Goal: Information Seeking & Learning: Compare options

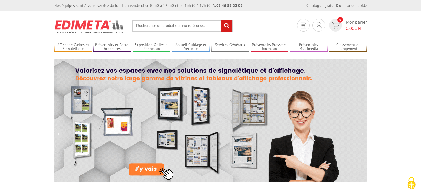
click at [150, 28] on input "text" at bounding box center [182, 26] width 100 height 12
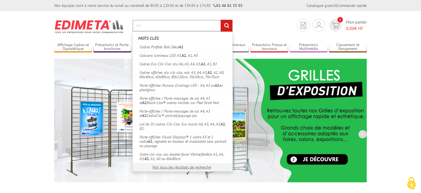
type input "A2"
click at [227, 28] on input "rechercher" at bounding box center [226, 26] width 12 height 12
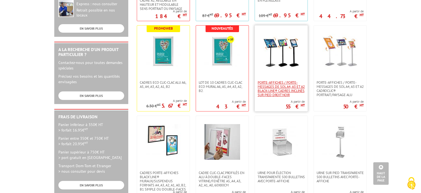
scroll to position [168, 0]
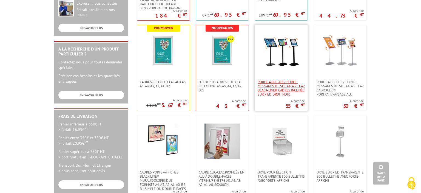
click at [282, 85] on span "Porte-affiches / Porte-messages de sol A4, A3 et A2 Black-Line® cadres inclinés…" at bounding box center [280, 88] width 47 height 16
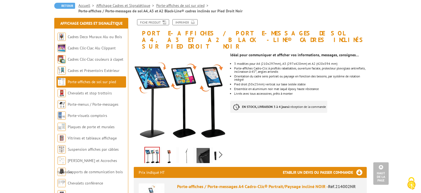
scroll to position [50, 0]
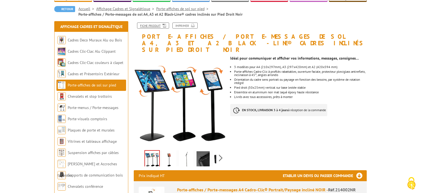
click at [161, 23] on icon at bounding box center [162, 25] width 5 height 5
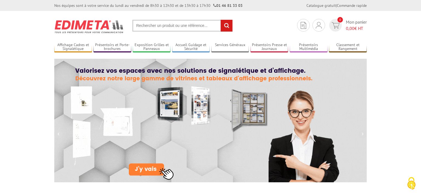
click at [190, 29] on input "text" at bounding box center [182, 26] width 100 height 12
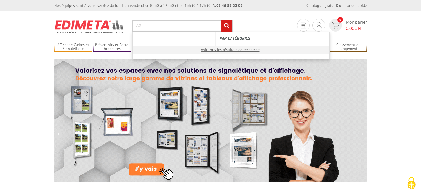
type input "A2"
click at [220, 20] on input "rechercher" at bounding box center [226, 26] width 12 height 12
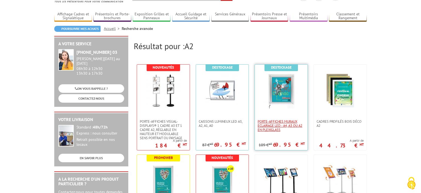
scroll to position [42, 0]
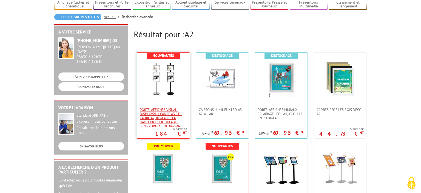
click at [149, 110] on span "Porte-affiches Visual-Displays® 1 cadre A3 et 1 cadre A2, réglable en hauteur e…" at bounding box center [163, 117] width 47 height 21
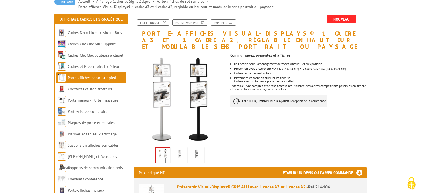
scroll to position [56, 0]
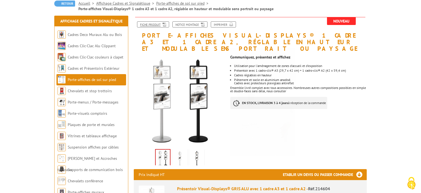
click at [159, 23] on link "Fiche produit" at bounding box center [153, 24] width 32 height 6
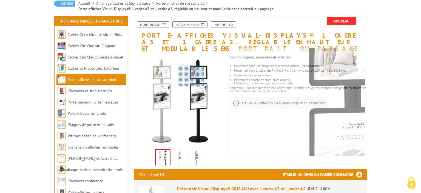
scroll to position [0, 0]
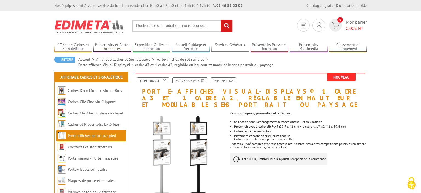
click at [180, 24] on input "text" at bounding box center [182, 26] width 100 height 12
type input "A"
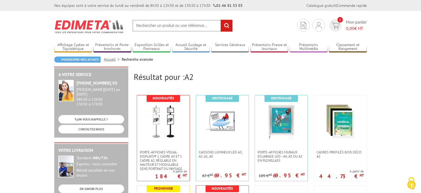
click at [158, 29] on input "text" at bounding box center [182, 26] width 100 height 12
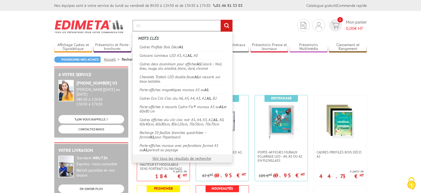
type input "A1"
click at [223, 24] on input "rechercher" at bounding box center [226, 26] width 12 height 12
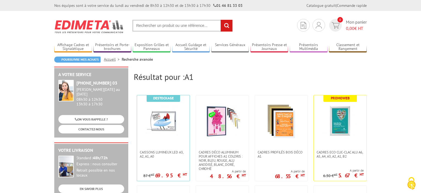
click at [164, 22] on input "text" at bounding box center [182, 26] width 100 height 12
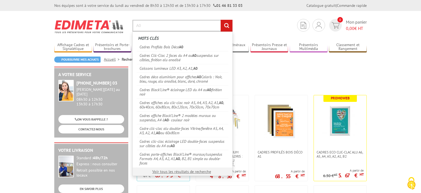
type input "A0"
click at [220, 20] on input "rechercher" at bounding box center [226, 26] width 12 height 12
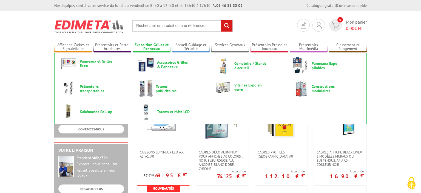
click at [145, 50] on link "Exposition Grilles et Panneaux" at bounding box center [152, 46] width 38 height 9
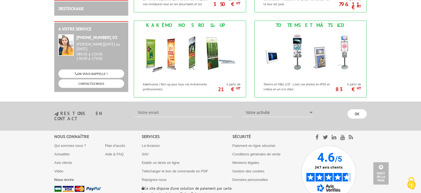
scroll to position [409, 0]
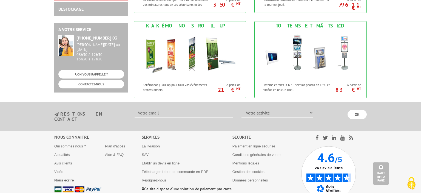
click at [145, 50] on img at bounding box center [189, 54] width 101 height 49
